Goal: Task Accomplishment & Management: Use online tool/utility

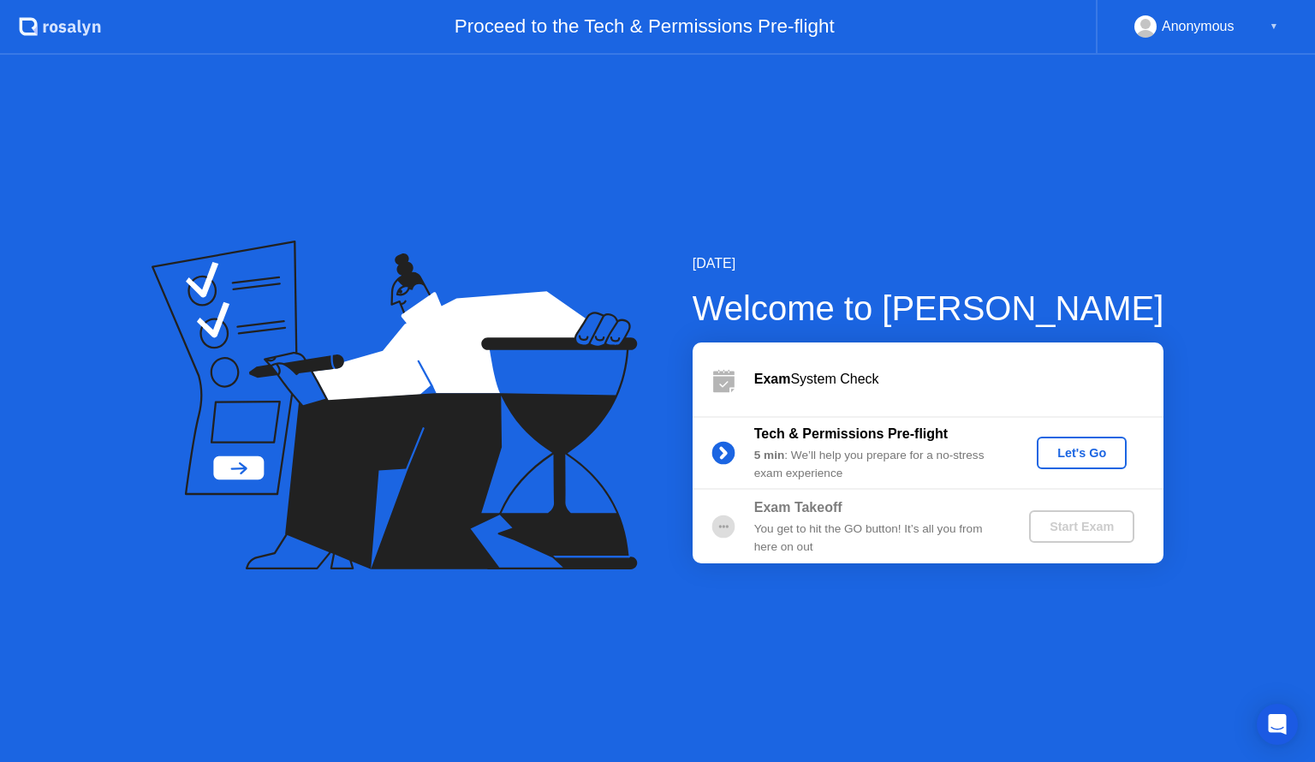
click at [1093, 462] on button "Let's Go" at bounding box center [1082, 453] width 90 height 33
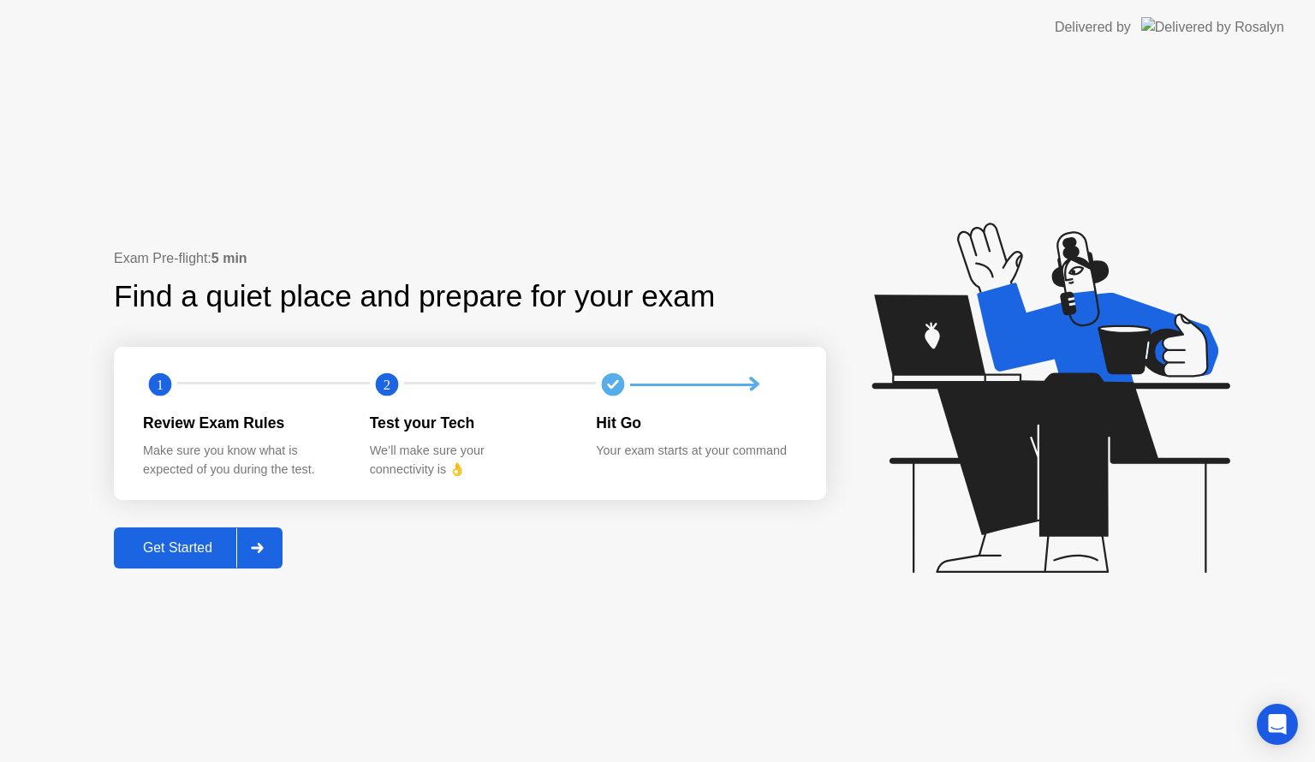
click at [199, 550] on div "Get Started" at bounding box center [177, 547] width 117 height 15
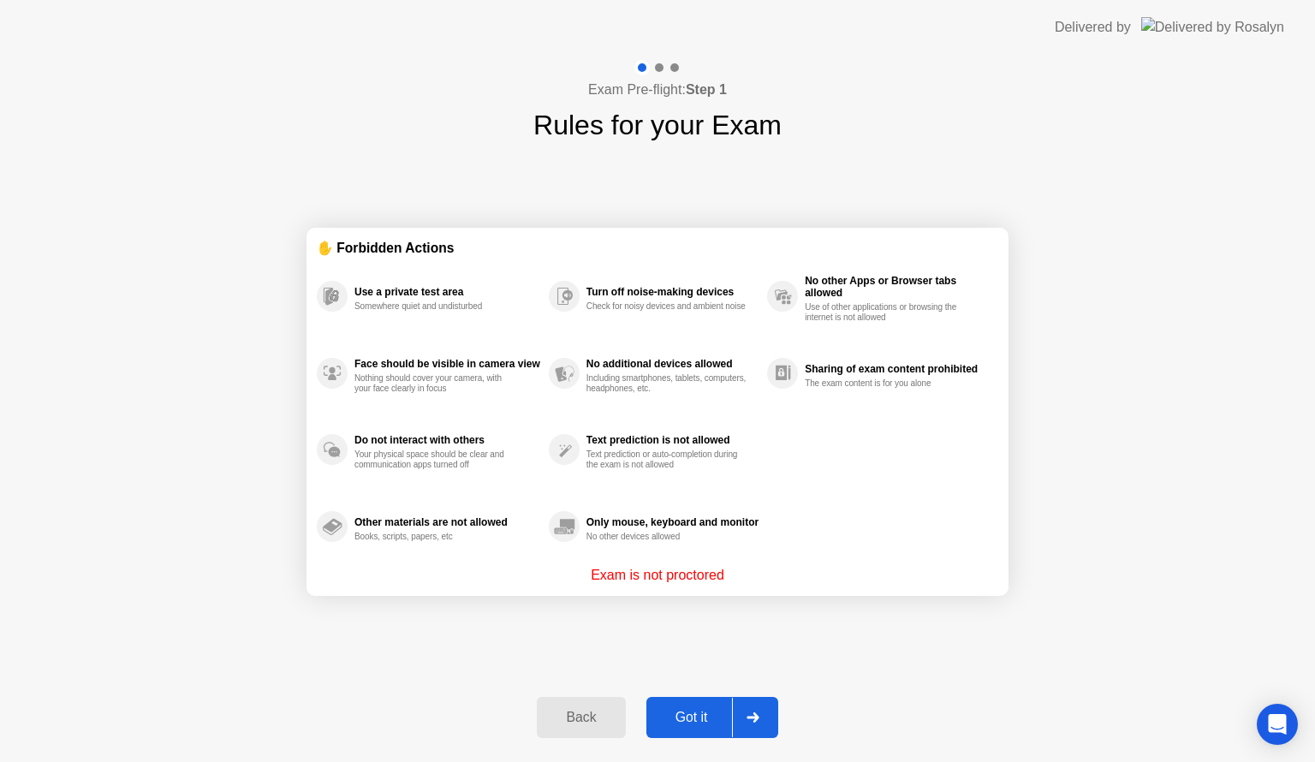
click at [707, 710] on div "Got it" at bounding box center [692, 717] width 80 height 15
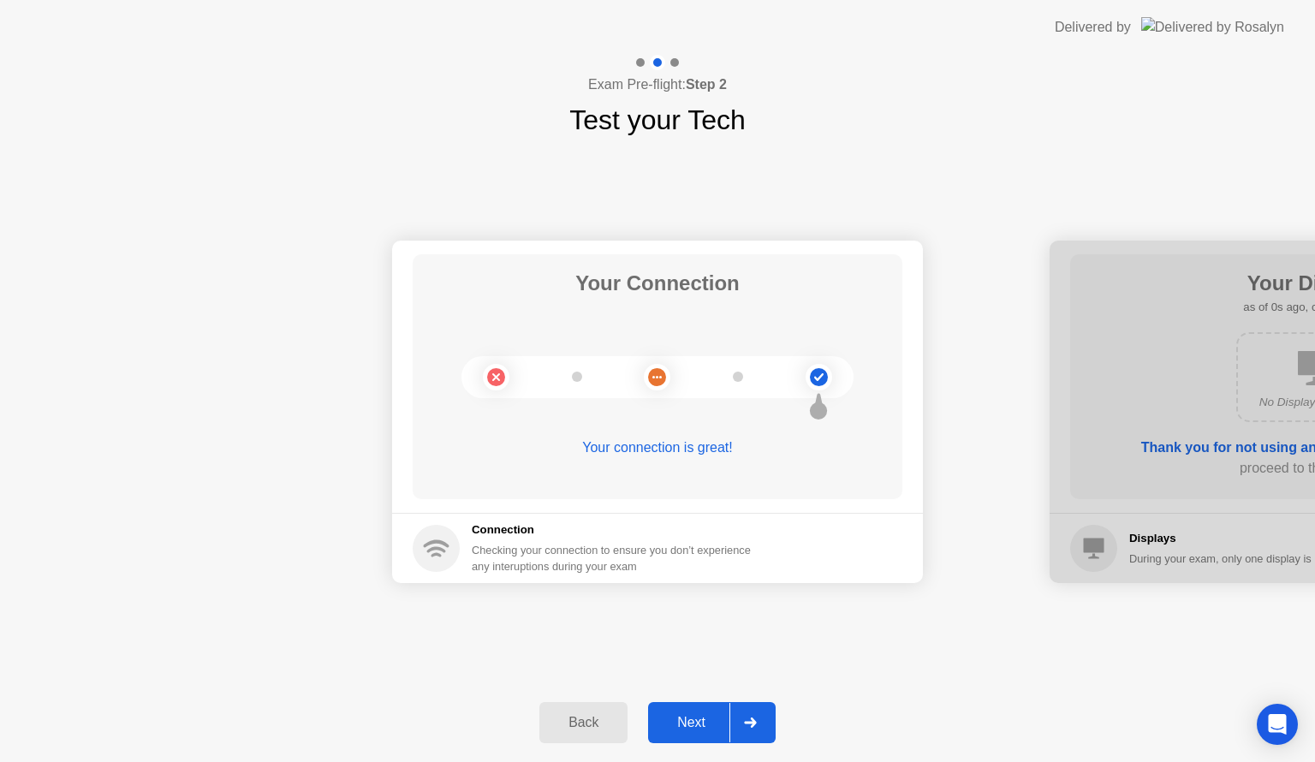
click at [698, 723] on div "Next" at bounding box center [691, 722] width 76 height 15
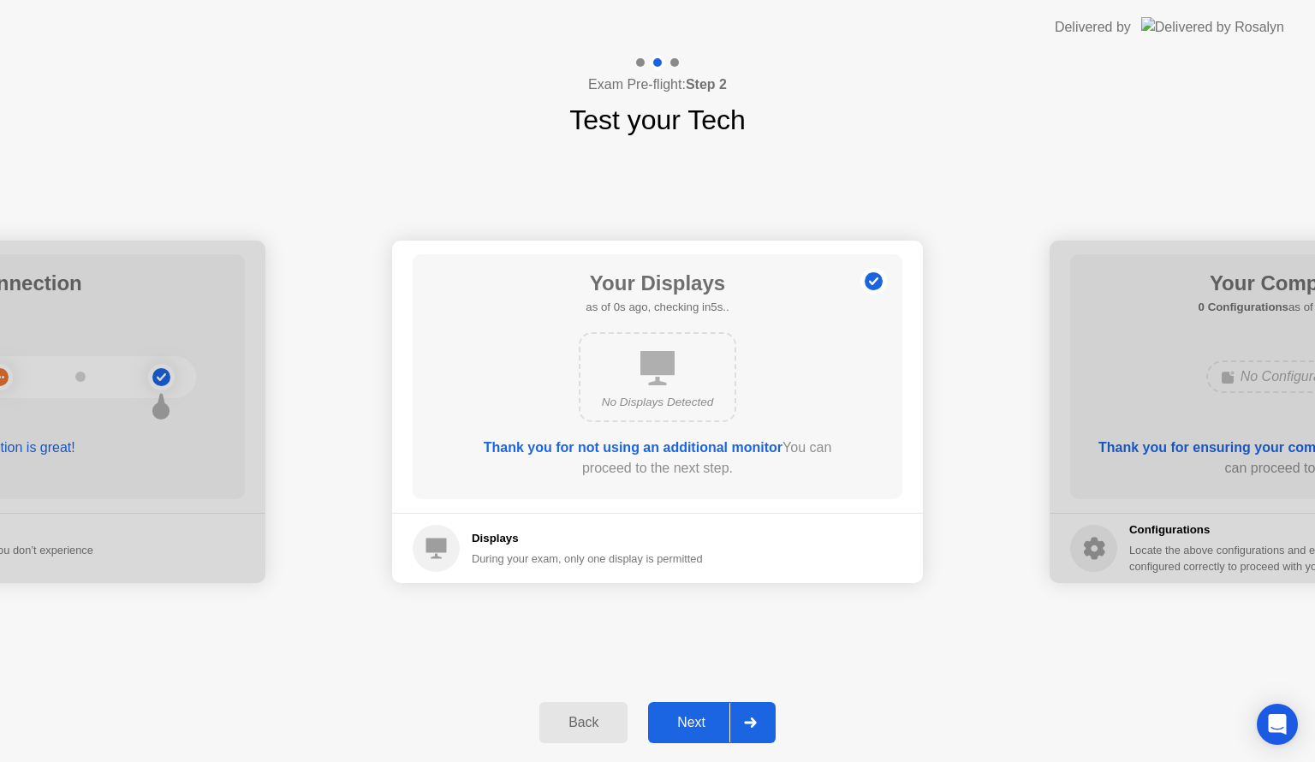
click at [698, 723] on div "Next" at bounding box center [691, 722] width 76 height 15
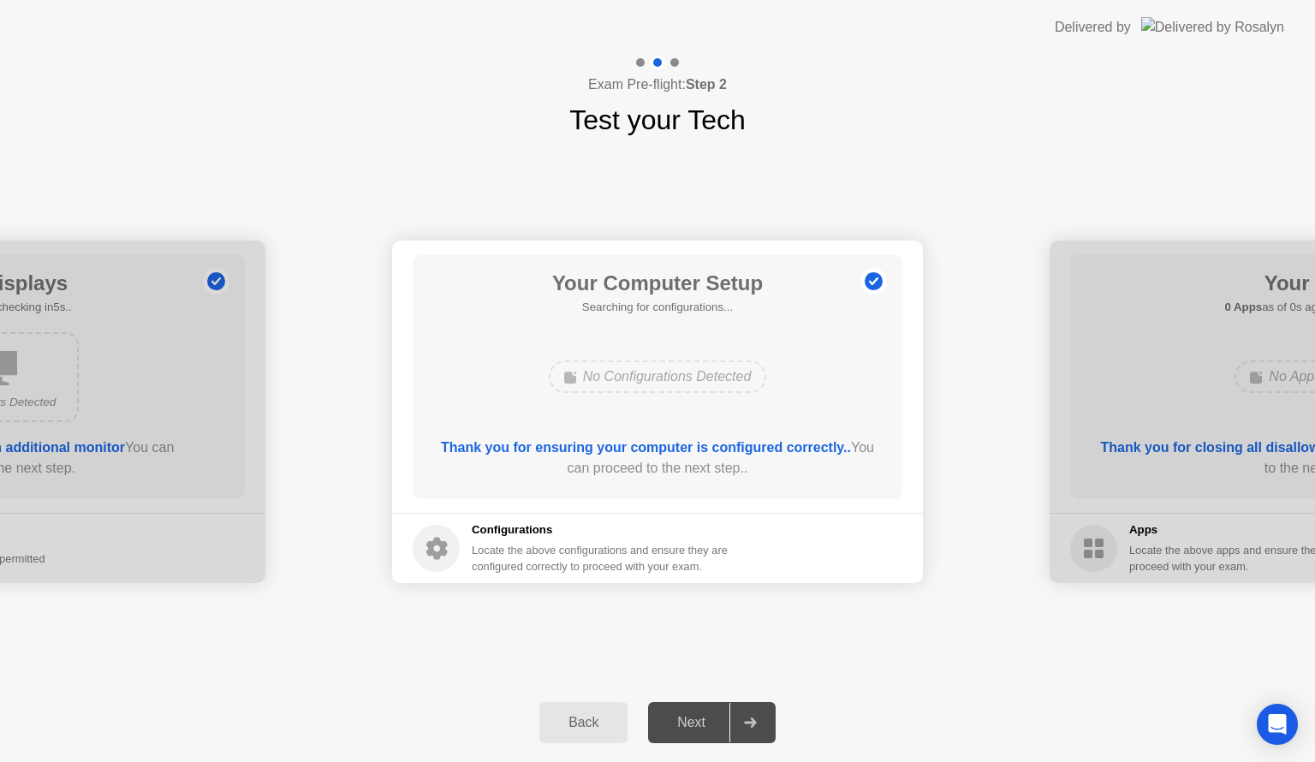
click at [698, 723] on div "Next" at bounding box center [691, 722] width 76 height 15
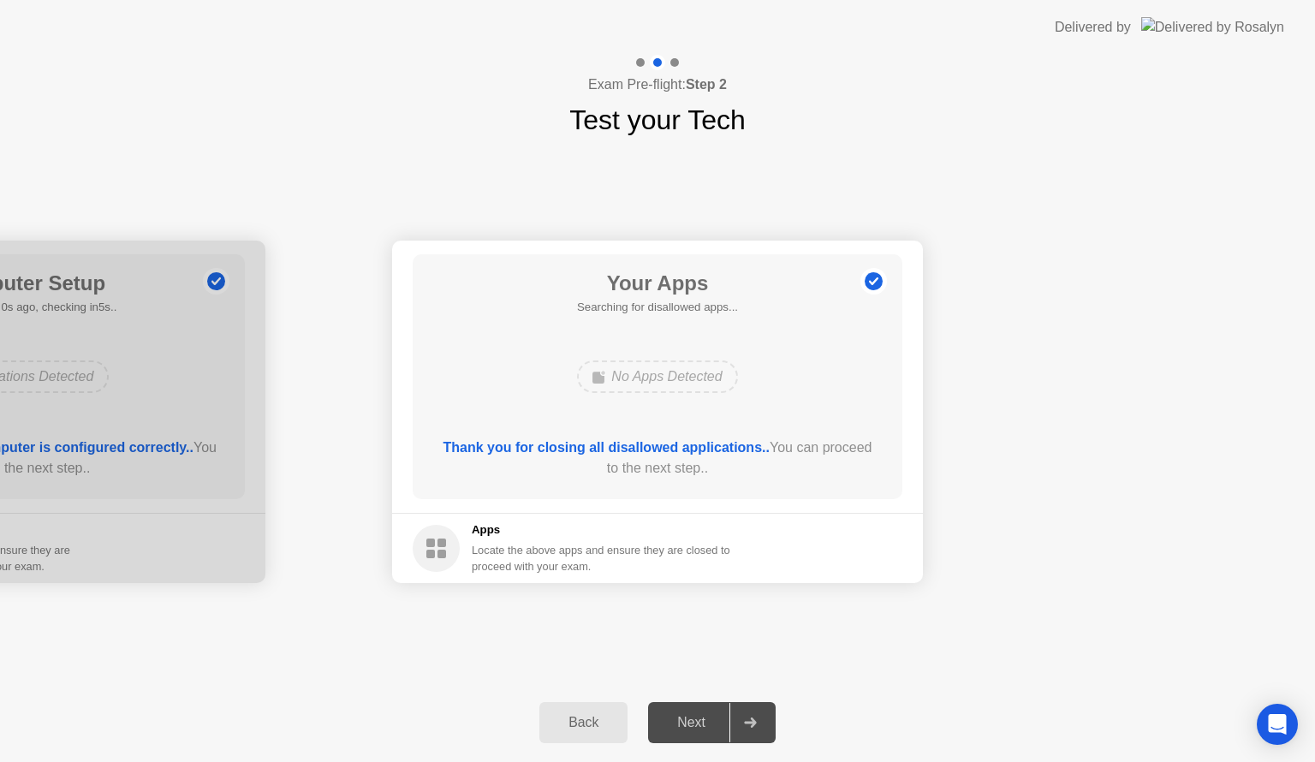
click at [698, 723] on div "Next" at bounding box center [691, 722] width 76 height 15
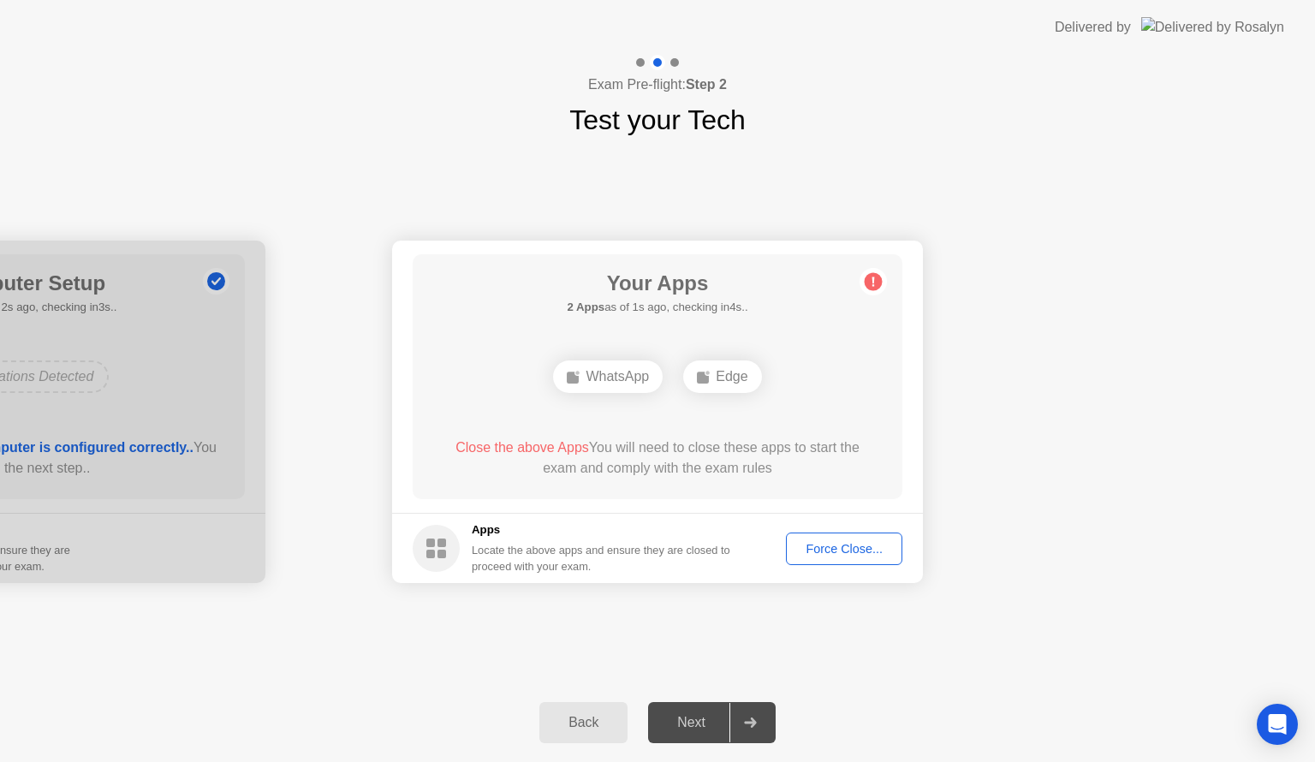
click at [823, 552] on div "Force Close..." at bounding box center [844, 549] width 104 height 14
click at [829, 550] on div "Force Close..." at bounding box center [844, 549] width 104 height 14
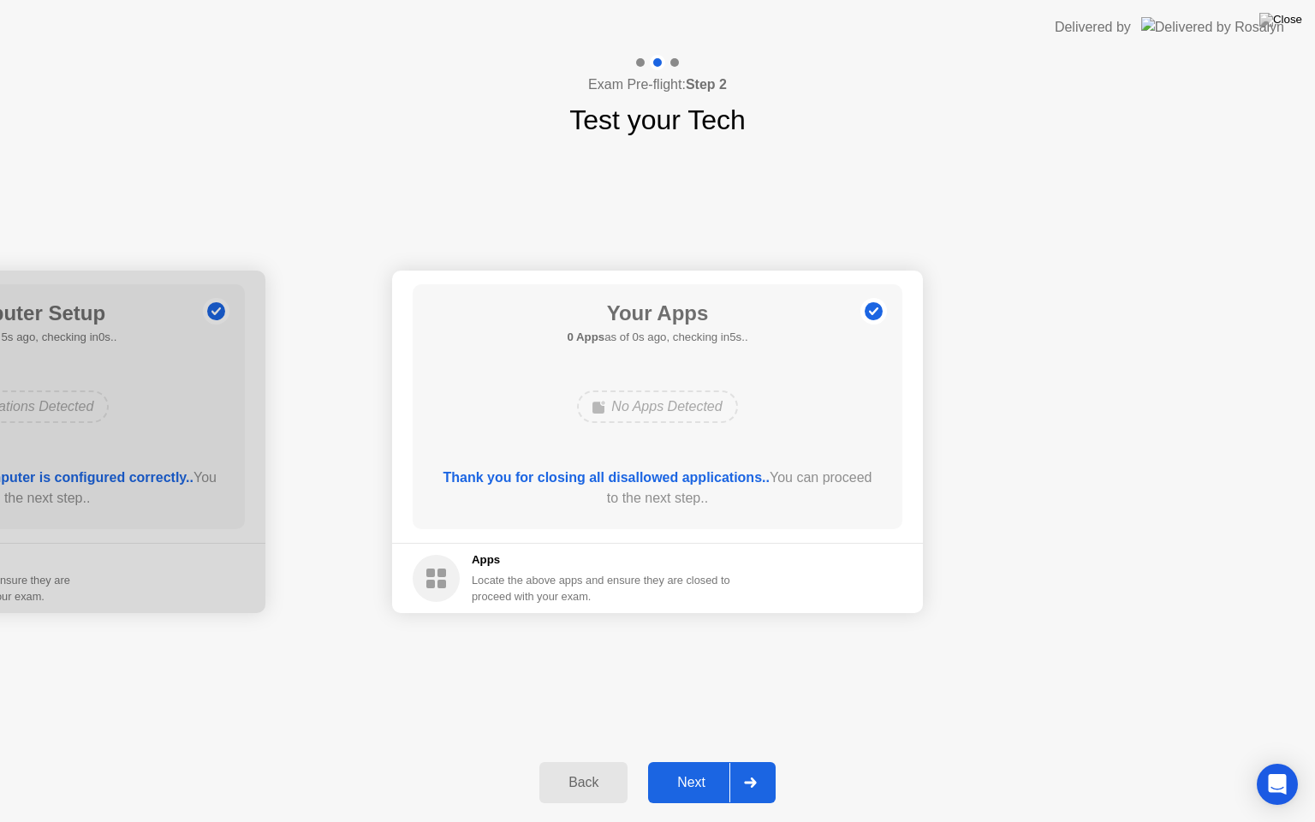
click at [695, 761] on div "Next" at bounding box center [691, 782] width 76 height 15
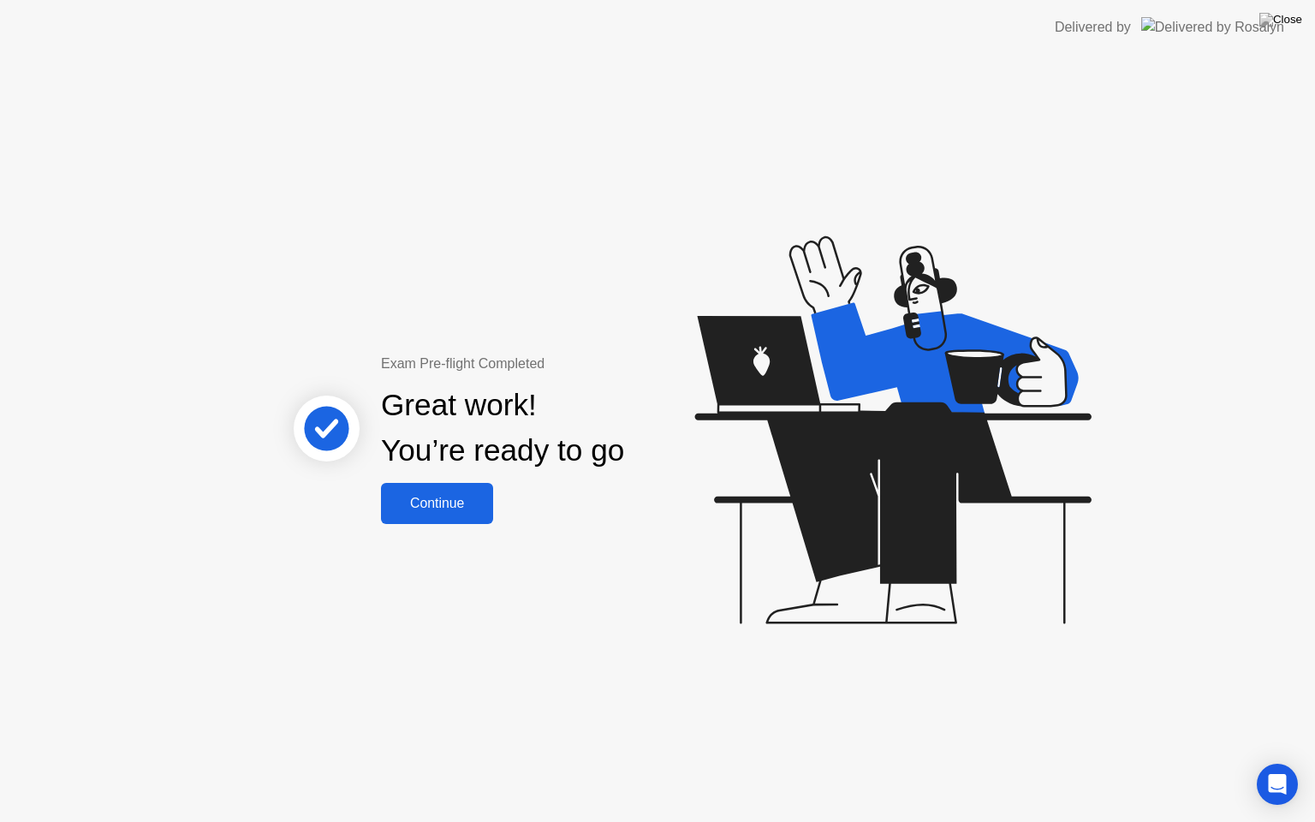
click at [463, 517] on button "Continue" at bounding box center [437, 503] width 112 height 41
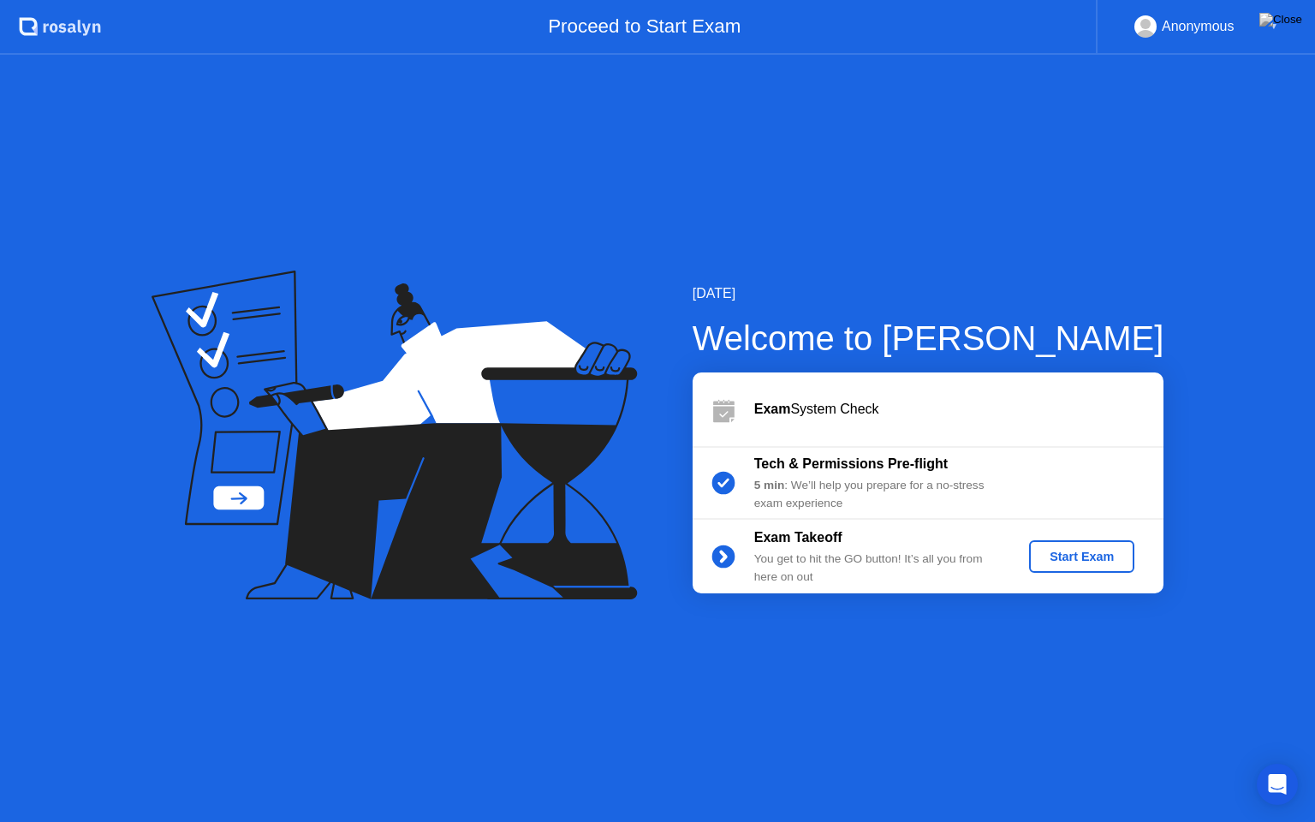
click at [1107, 554] on div "Start Exam" at bounding box center [1082, 557] width 92 height 14
